Goal: Find specific page/section: Find specific page/section

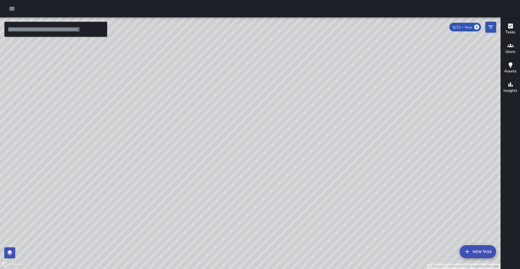
click at [99, 105] on div "© Mapbox © OpenStreetMap Improve this map" at bounding box center [250, 143] width 500 height 252
click at [41, 33] on input "text" at bounding box center [55, 29] width 103 height 15
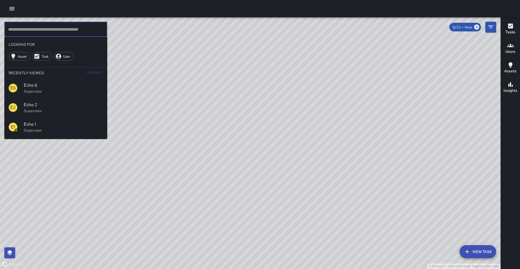
click at [54, 30] on input "text" at bounding box center [55, 29] width 103 height 15
click at [80, 31] on input "text" at bounding box center [55, 29] width 103 height 15
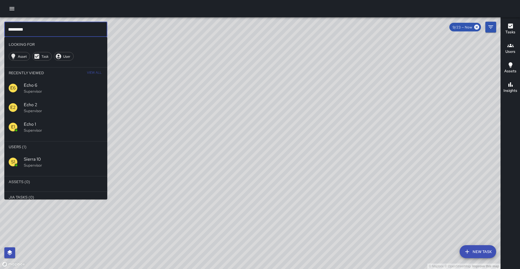
click at [54, 157] on span "Sierra 10" at bounding box center [63, 159] width 79 height 6
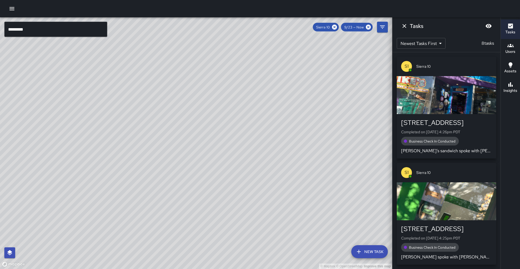
drag, startPoint x: 239, startPoint y: 133, endPoint x: 109, endPoint y: 169, distance: 134.8
click at [104, 196] on div "© Mapbox © OpenStreetMap Improve this map" at bounding box center [196, 143] width 392 height 252
drag, startPoint x: 170, startPoint y: 141, endPoint x: 150, endPoint y: 148, distance: 21.3
click at [150, 148] on div "© Mapbox © OpenStreetMap Improve this map" at bounding box center [196, 143] width 392 height 252
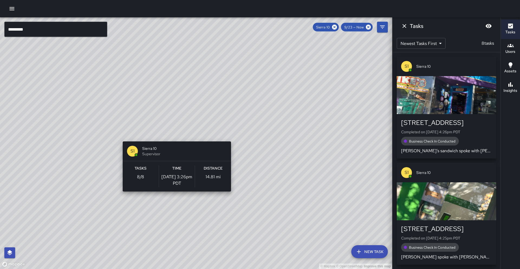
drag, startPoint x: 183, startPoint y: 145, endPoint x: 174, endPoint y: 138, distance: 10.8
click at [174, 138] on div "© Mapbox © OpenStreetMap Improve this map S1 Sierra 10 Supervisor Tasks 8 / 8 T…" at bounding box center [196, 143] width 392 height 252
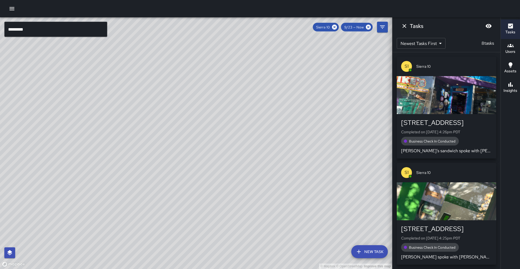
drag, startPoint x: 162, startPoint y: 215, endPoint x: 166, endPoint y: 203, distance: 12.7
click at [166, 203] on div "© Mapbox © OpenStreetMap Improve this map" at bounding box center [196, 143] width 392 height 252
drag, startPoint x: 181, startPoint y: 161, endPoint x: 167, endPoint y: 188, distance: 31.0
click at [167, 189] on div "© Mapbox © OpenStreetMap Improve this map" at bounding box center [196, 143] width 392 height 252
drag, startPoint x: 138, startPoint y: 176, endPoint x: 135, endPoint y: 178, distance: 3.5
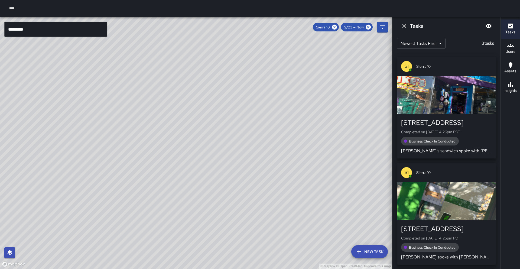
click at [135, 178] on div "© Mapbox © OpenStreetMap Improve this map" at bounding box center [196, 143] width 392 height 252
drag, startPoint x: 140, startPoint y: 175, endPoint x: 135, endPoint y: 189, distance: 14.6
click at [135, 189] on div "© Mapbox © OpenStreetMap Improve this map" at bounding box center [196, 143] width 392 height 252
drag, startPoint x: 144, startPoint y: 121, endPoint x: 133, endPoint y: 183, distance: 63.0
click at [133, 183] on div "© Mapbox © OpenStreetMap Improve this map" at bounding box center [196, 143] width 392 height 252
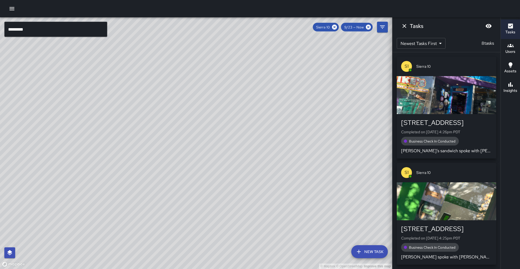
drag, startPoint x: 132, startPoint y: 193, endPoint x: 161, endPoint y: 132, distance: 68.1
click at [161, 132] on div "© Mapbox © OpenStreetMap Improve this map" at bounding box center [196, 143] width 392 height 252
click at [509, 87] on icon "button" at bounding box center [510, 84] width 6 height 6
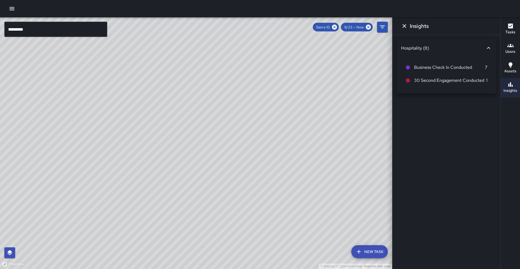
click at [512, 26] on icon "button" at bounding box center [510, 26] width 5 height 5
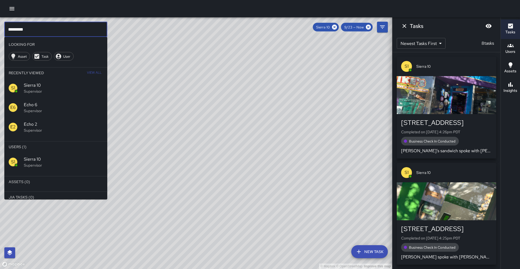
click at [82, 35] on input "*********" at bounding box center [55, 29] width 103 height 15
click at [332, 28] on icon at bounding box center [334, 27] width 6 height 6
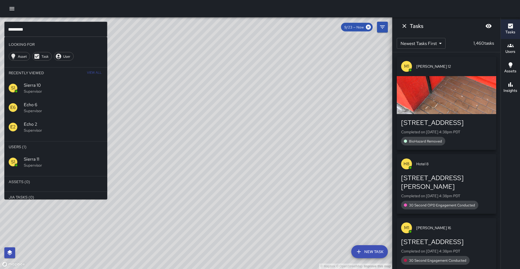
click at [38, 164] on p "Supervisor" at bounding box center [63, 164] width 79 height 5
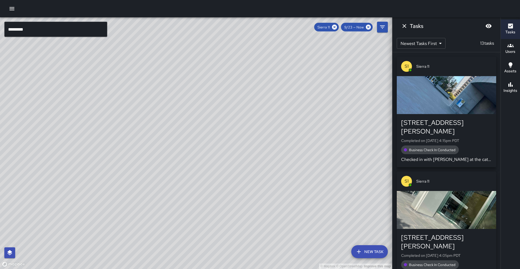
drag, startPoint x: 135, startPoint y: 167, endPoint x: 206, endPoint y: 241, distance: 102.1
click at [206, 241] on div "© Mapbox © OpenStreetMap Improve this map" at bounding box center [196, 143] width 392 height 252
drag, startPoint x: 225, startPoint y: 238, endPoint x: 203, endPoint y: 192, distance: 51.6
click at [203, 192] on div "© Mapbox © OpenStreetMap Improve this map" at bounding box center [196, 143] width 392 height 252
drag, startPoint x: 212, startPoint y: 203, endPoint x: 186, endPoint y: 155, distance: 55.3
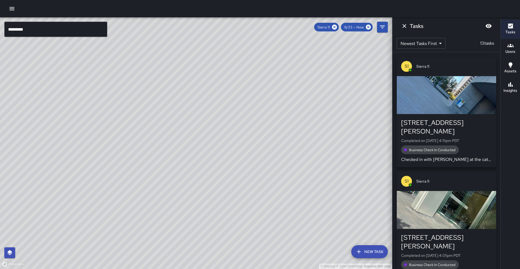
click at [186, 155] on div "© Mapbox © OpenStreetMap Improve this map" at bounding box center [196, 143] width 392 height 252
drag, startPoint x: 142, startPoint y: 97, endPoint x: 124, endPoint y: 145, distance: 50.9
click at [126, 146] on div "© Mapbox © OpenStreetMap Improve this map" at bounding box center [196, 143] width 392 height 252
click at [518, 85] on button "Insights" at bounding box center [510, 87] width 19 height 19
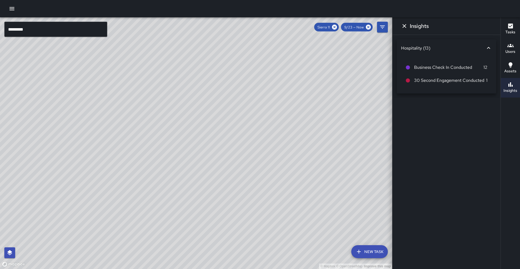
click at [520, 33] on button "Tasks" at bounding box center [510, 28] width 19 height 19
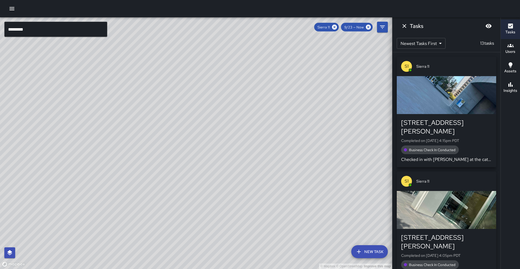
click at [37, 34] on input "*********" at bounding box center [55, 29] width 103 height 15
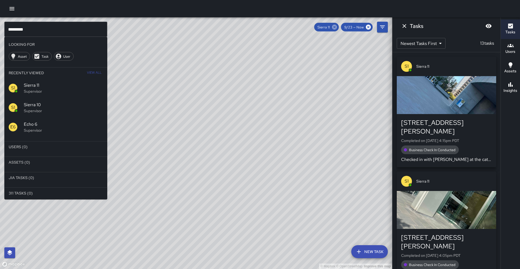
click at [335, 27] on icon at bounding box center [334, 27] width 6 height 6
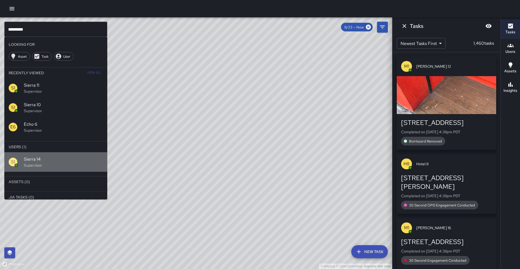
click at [32, 161] on span "Sierra 14" at bounding box center [63, 159] width 79 height 6
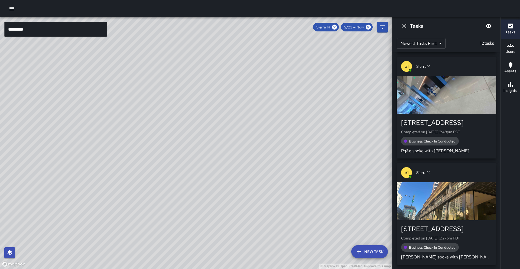
scroll to position [230, 0]
click at [513, 84] on icon "button" at bounding box center [510, 84] width 6 height 6
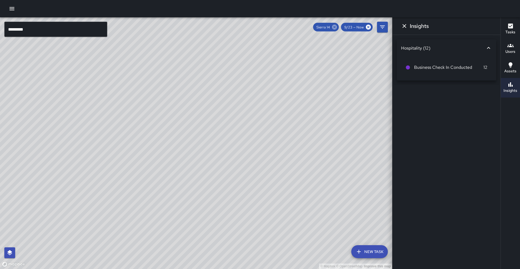
click at [336, 27] on icon at bounding box center [334, 27] width 5 height 5
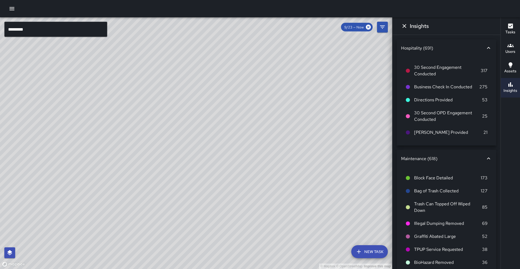
drag, startPoint x: 131, startPoint y: 138, endPoint x: 137, endPoint y: 145, distance: 9.1
click at [137, 145] on div "© Mapbox © OpenStreetMap Improve this map" at bounding box center [196, 143] width 392 height 252
click at [63, 35] on input "*********" at bounding box center [55, 29] width 103 height 15
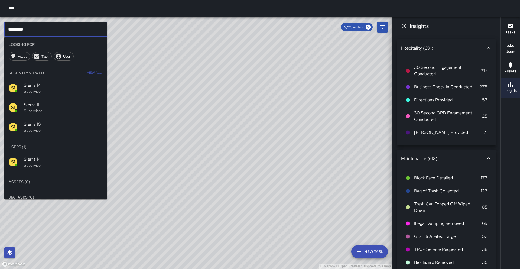
click at [67, 121] on span "Sierra 10" at bounding box center [63, 124] width 79 height 6
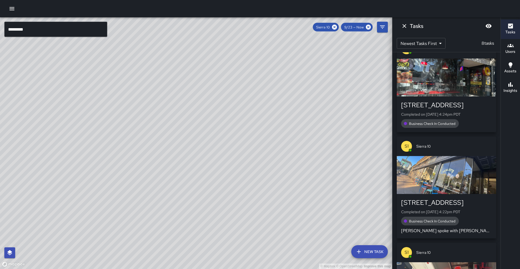
drag, startPoint x: 128, startPoint y: 106, endPoint x: 126, endPoint y: 112, distance: 6.9
click at [126, 112] on div "© Mapbox © OpenStreetMap Improve this map" at bounding box center [196, 143] width 392 height 252
drag, startPoint x: 196, startPoint y: 115, endPoint x: 196, endPoint y: 103, distance: 11.4
click at [196, 103] on div "© Mapbox © OpenStreetMap Improve this map" at bounding box center [196, 143] width 392 height 252
drag, startPoint x: 170, startPoint y: 157, endPoint x: 159, endPoint y: 151, distance: 12.5
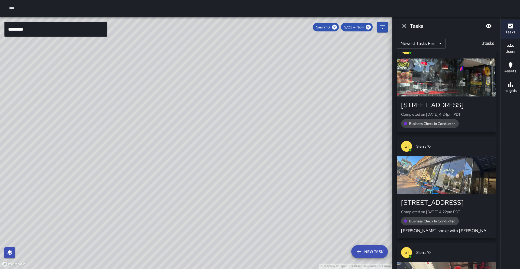
click at [163, 152] on div "© Mapbox © OpenStreetMap Improve this map" at bounding box center [196, 143] width 392 height 252
drag, startPoint x: 199, startPoint y: 104, endPoint x: 196, endPoint y: 110, distance: 7.1
click at [196, 110] on div "© Mapbox © OpenStreetMap Improve this map" at bounding box center [196, 143] width 392 height 252
drag, startPoint x: 206, startPoint y: 123, endPoint x: 186, endPoint y: 138, distance: 24.7
click at [186, 138] on div "© Mapbox © OpenStreetMap Improve this map" at bounding box center [196, 143] width 392 height 252
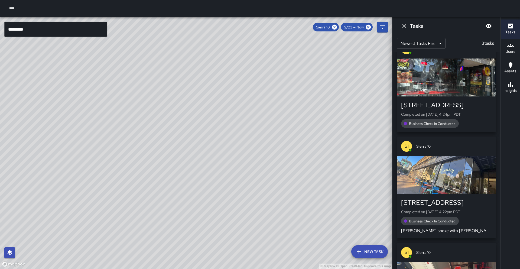
click at [191, 126] on div "© Mapbox © OpenStreetMap Improve this map" at bounding box center [196, 143] width 392 height 252
drag, startPoint x: 179, startPoint y: 91, endPoint x: 159, endPoint y: 142, distance: 54.9
click at [159, 142] on div "© Mapbox © OpenStreetMap Improve this map" at bounding box center [196, 143] width 392 height 252
drag, startPoint x: 105, startPoint y: 137, endPoint x: 107, endPoint y: 129, distance: 8.0
click at [107, 129] on div "© Mapbox © OpenStreetMap Improve this map" at bounding box center [196, 143] width 392 height 252
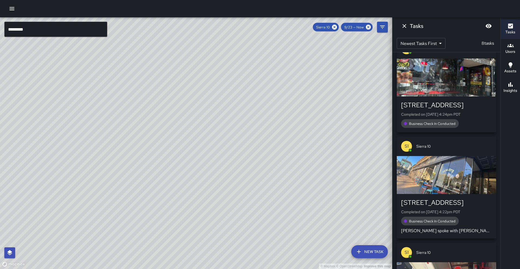
drag, startPoint x: 109, startPoint y: 149, endPoint x: 167, endPoint y: 98, distance: 77.5
click at [168, 82] on div "© Mapbox © OpenStreetMap Improve this map" at bounding box center [196, 143] width 392 height 252
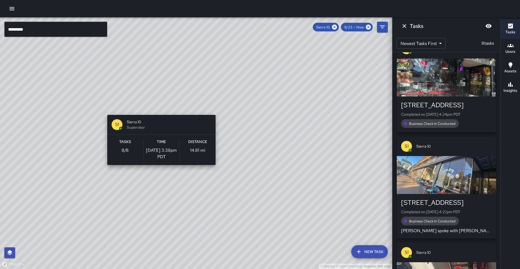
drag, startPoint x: 153, startPoint y: 161, endPoint x: 159, endPoint y: 107, distance: 54.2
click at [159, 107] on div "© Mapbox © OpenStreetMap Improve this map S1 Sierra 10 Supervisor Tasks 8 / 8 T…" at bounding box center [196, 143] width 392 height 252
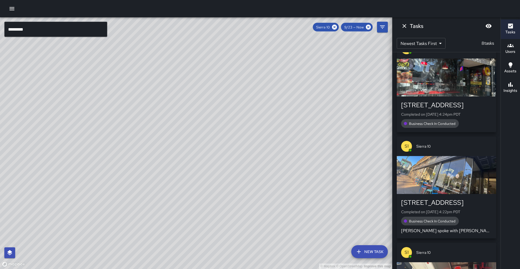
drag, startPoint x: 117, startPoint y: 150, endPoint x: 142, endPoint y: 188, distance: 45.1
click at [142, 188] on div "© Mapbox © OpenStreetMap Improve this map" at bounding box center [196, 143] width 392 height 252
drag, startPoint x: 162, startPoint y: 115, endPoint x: 149, endPoint y: 142, distance: 29.7
click at [149, 142] on div "© Mapbox © OpenStreetMap Improve this map" at bounding box center [196, 143] width 392 height 252
drag, startPoint x: 198, startPoint y: 128, endPoint x: 183, endPoint y: 139, distance: 19.0
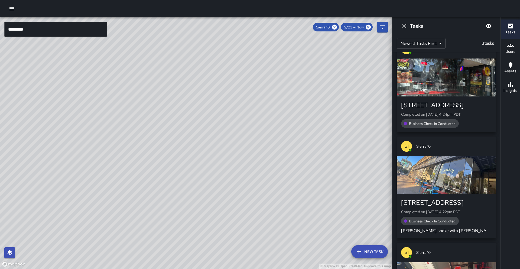
click at [203, 118] on div "© Mapbox © OpenStreetMap Improve this map" at bounding box center [196, 143] width 392 height 252
click at [334, 27] on icon at bounding box center [334, 27] width 5 height 5
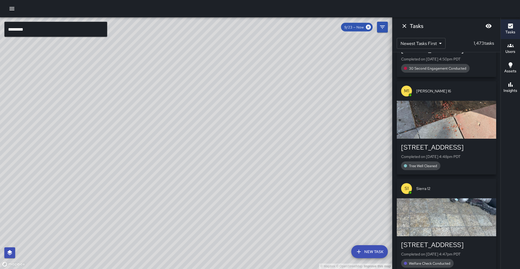
click at [233, 118] on div "© Mapbox © OpenStreetMap Improve this map" at bounding box center [196, 143] width 392 height 252
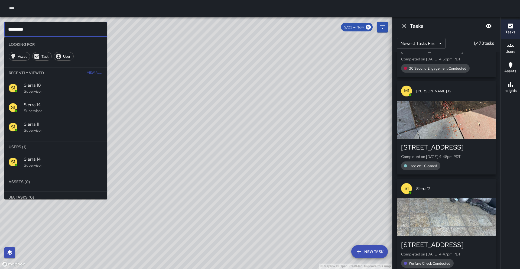
click at [25, 31] on input "*********" at bounding box center [55, 29] width 103 height 15
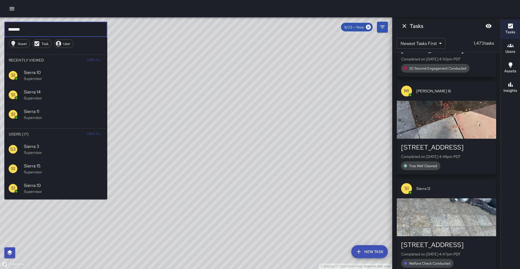
scroll to position [0, 0]
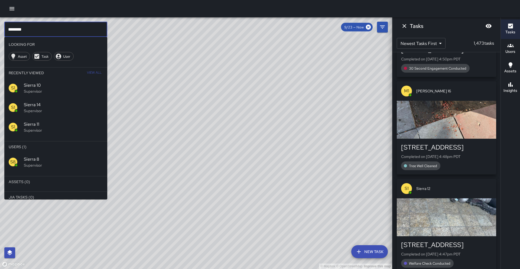
type input "********"
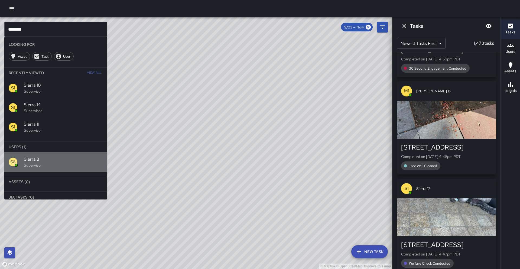
click at [51, 167] on p "Supervisor" at bounding box center [63, 164] width 79 height 5
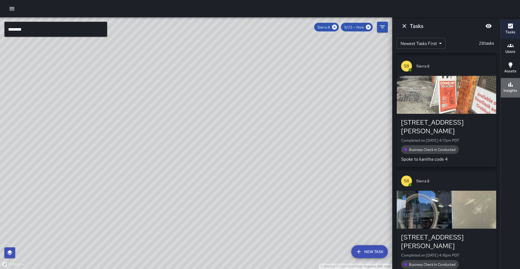
click at [514, 83] on div "Insights" at bounding box center [510, 87] width 14 height 12
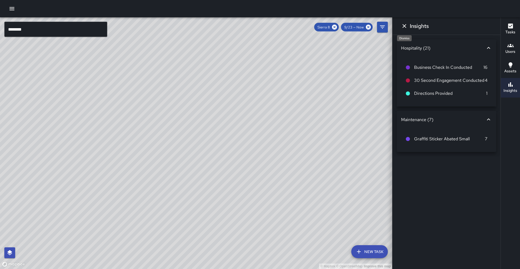
click at [401, 25] on icon "Dismiss" at bounding box center [404, 26] width 6 height 6
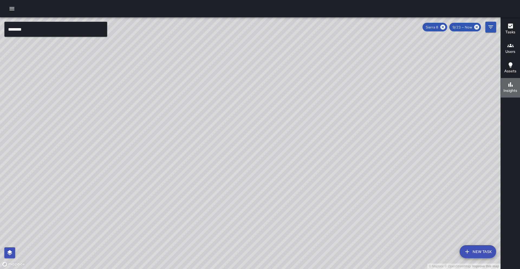
click at [513, 97] on button "Insights" at bounding box center [510, 87] width 19 height 19
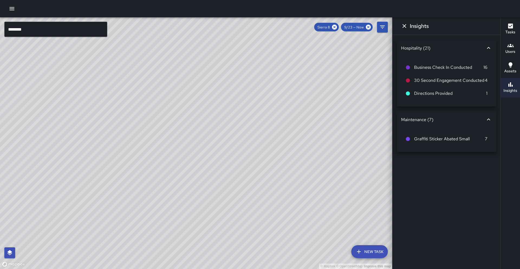
click at [513, 98] on div "Tasks Users Assets Insights" at bounding box center [509, 143] width 19 height 252
